Goal: Find specific page/section: Find specific page/section

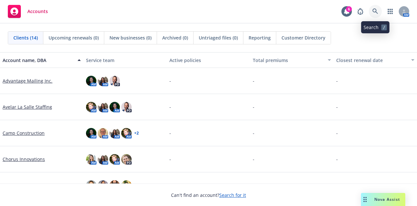
click at [377, 13] on icon at bounding box center [376, 11] width 6 height 6
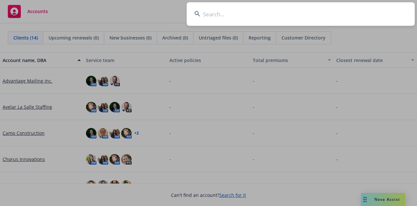
click at [276, 17] on input at bounding box center [301, 13] width 228 height 23
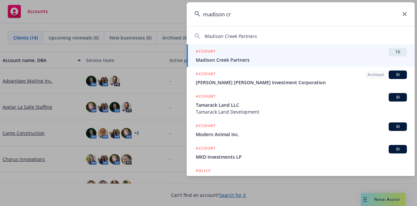
type input "madison cr"
click at [248, 61] on span "Madison Creek Partners" at bounding box center [301, 59] width 211 height 7
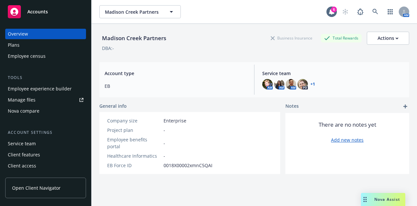
click at [40, 186] on span "Open Client Navigator" at bounding box center [36, 187] width 49 height 7
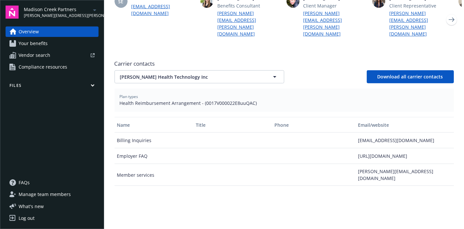
scroll to position [204, 0]
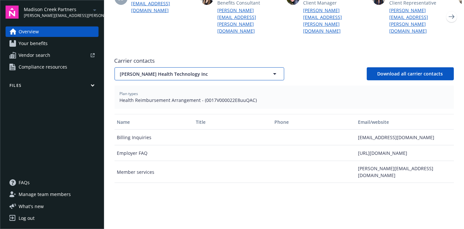
click at [272, 70] on icon "button" at bounding box center [275, 74] width 8 height 8
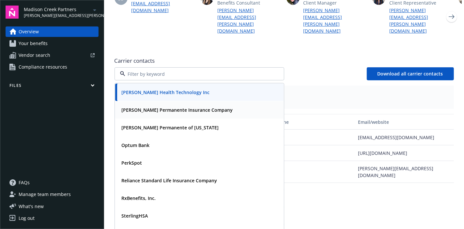
click at [225, 105] on div "[PERSON_NAME] Permanente Insurance Company" at bounding box center [199, 109] width 160 height 9
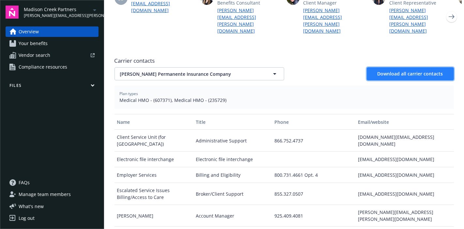
click at [430, 70] on span "Download all carrier contacts" at bounding box center [410, 73] width 66 height 6
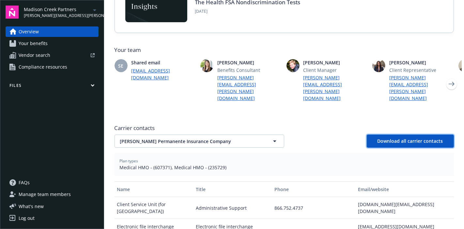
scroll to position [127, 0]
